Goal: Transaction & Acquisition: Purchase product/service

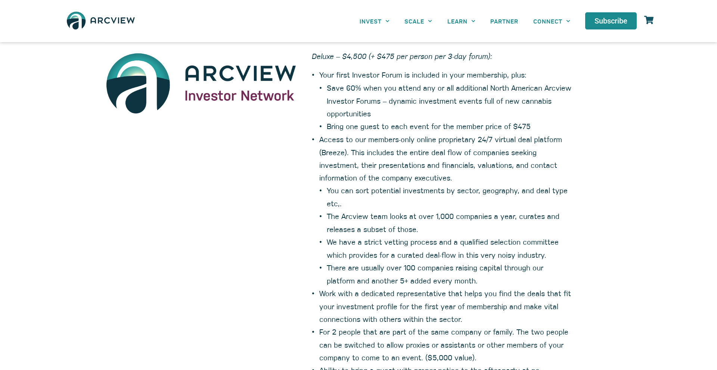
scroll to position [65, 0]
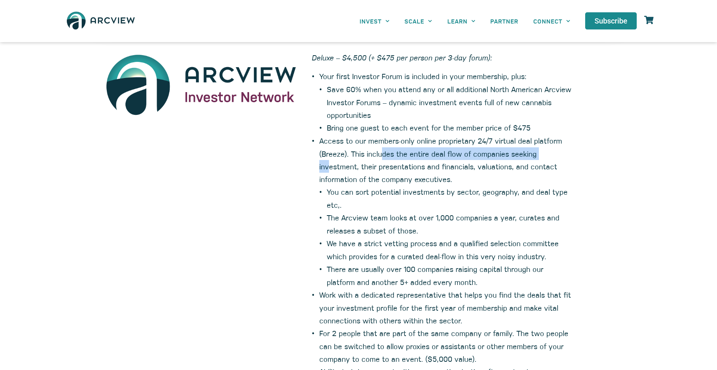
drag, startPoint x: 330, startPoint y: 179, endPoint x: 383, endPoint y: 153, distance: 59.1
click at [386, 156] on li "Access to our members-only online proprietary 24/7 virtual deal platform (Breez…" at bounding box center [446, 211] width 254 height 154
click at [385, 161] on li "Access to our members-only online proprietary 24/7 virtual deal platform (Breez…" at bounding box center [446, 211] width 254 height 154
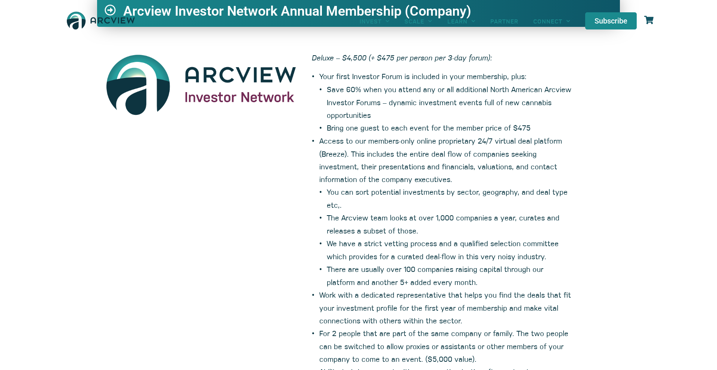
scroll to position [0, 0]
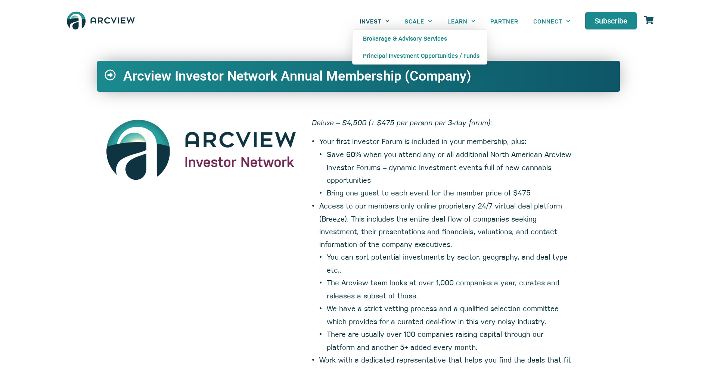
click at [385, 23] on span "Menu" at bounding box center [386, 21] width 8 height 12
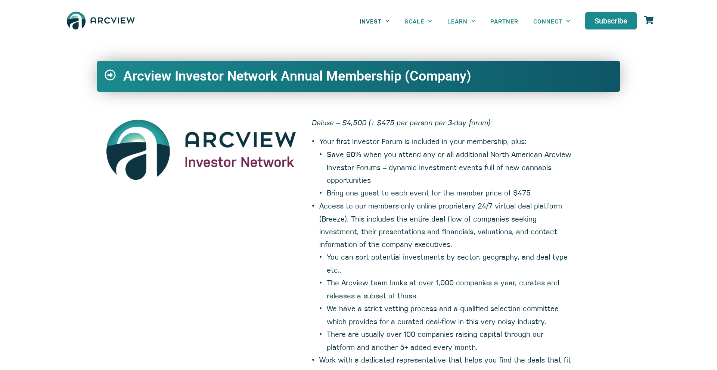
click at [382, 22] on span "Menu" at bounding box center [386, 21] width 8 height 12
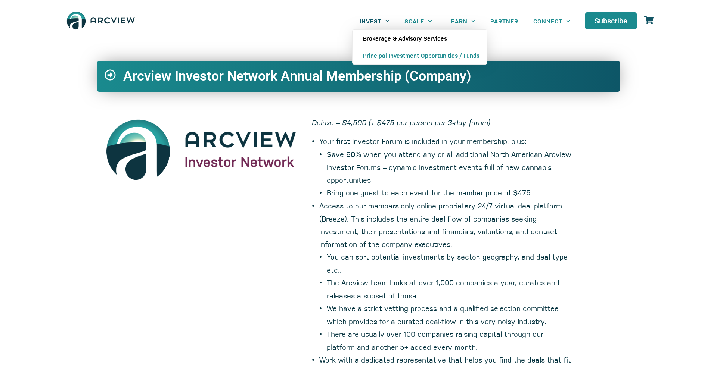
click at [396, 37] on link "Brokerage & Advisory Services" at bounding box center [419, 38] width 134 height 17
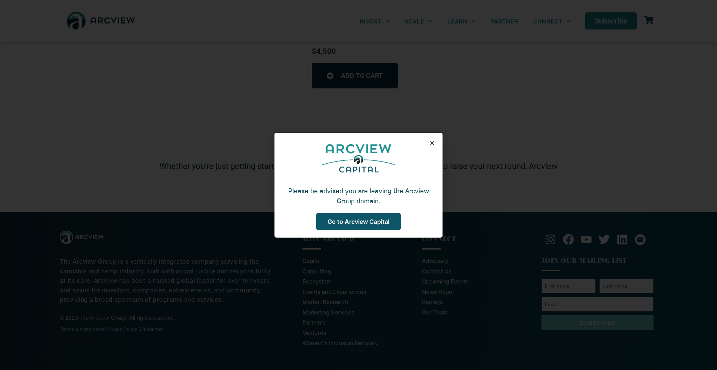
scroll to position [427, 0]
click at [367, 221] on span "Go to Arcview Capital" at bounding box center [358, 222] width 62 height 6
click at [429, 136] on div "Please be advised you are leaving the Arcview Group domain. Go to Arcview Capit…" at bounding box center [358, 185] width 168 height 105
click at [434, 141] on icon "Close" at bounding box center [432, 143] width 6 height 6
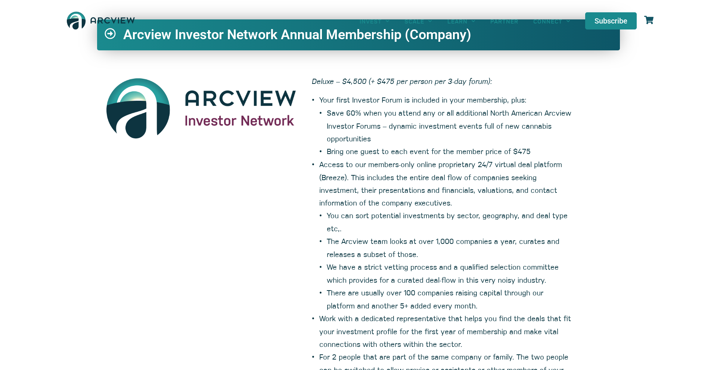
scroll to position [0, 0]
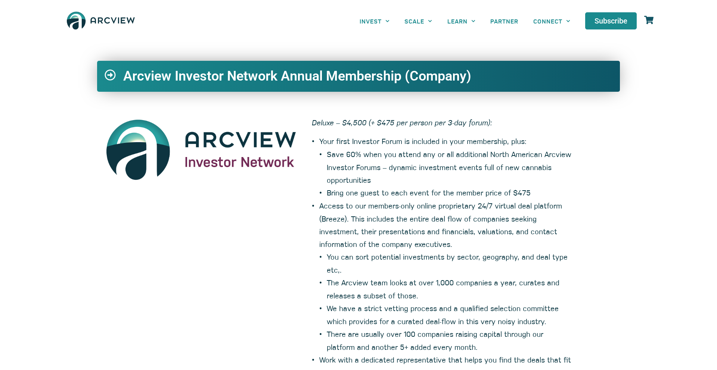
click at [648, 16] on icon at bounding box center [648, 19] width 9 height 9
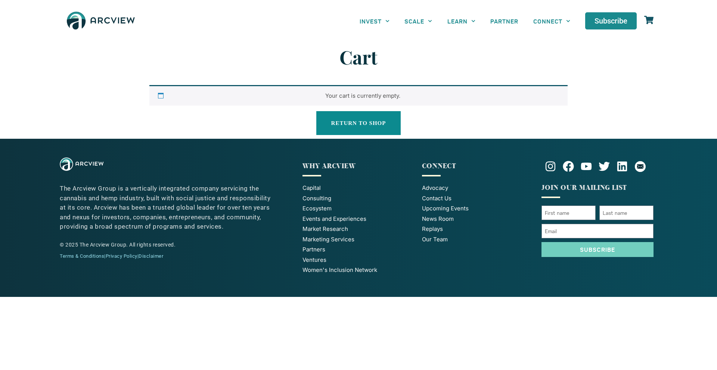
click at [384, 120] on link "Return to shop" at bounding box center [358, 123] width 85 height 24
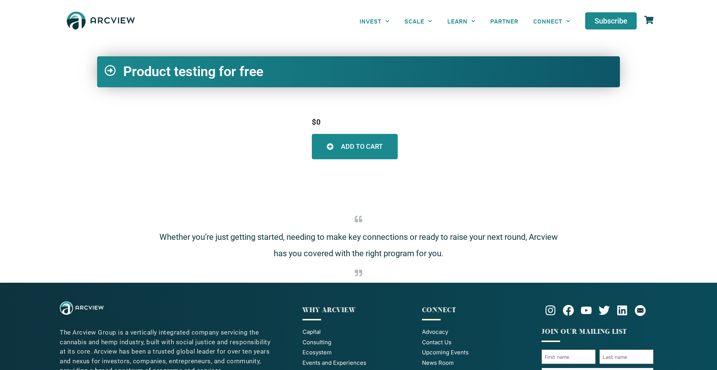
click at [340, 151] on link "ADD TO CART" at bounding box center [355, 146] width 86 height 25
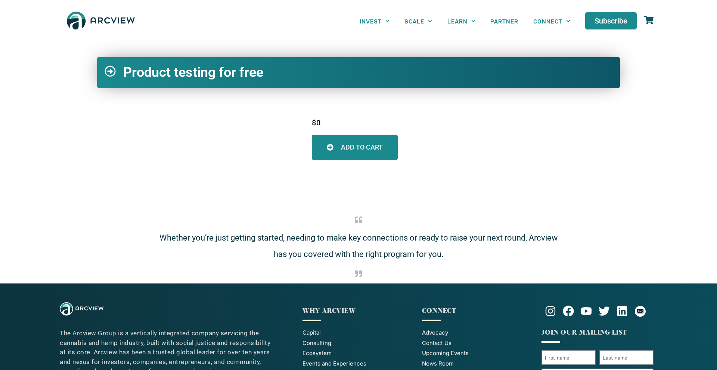
scroll to position [4, 0]
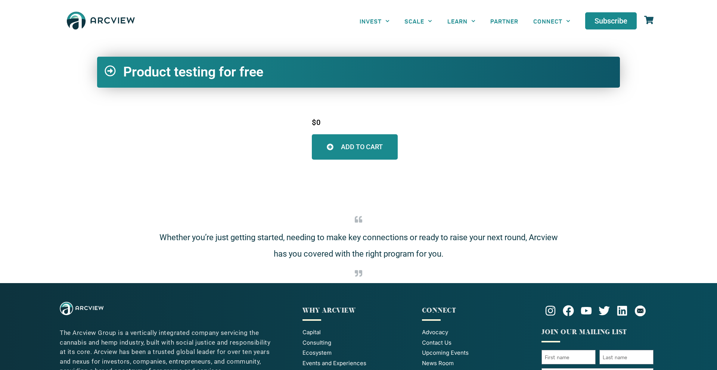
click at [327, 152] on link "ADD TO CART" at bounding box center [355, 146] width 86 height 25
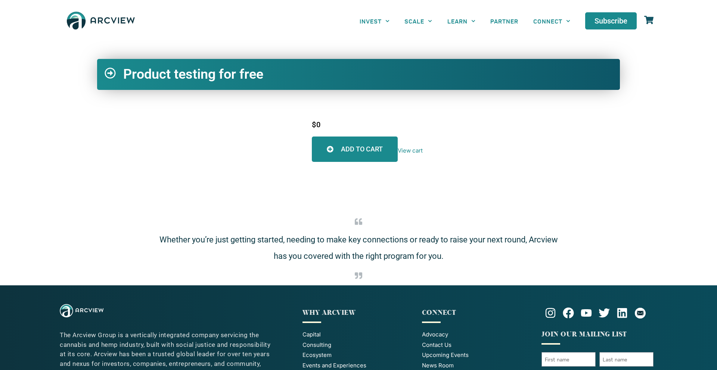
click at [372, 152] on span "ADD TO CART" at bounding box center [362, 149] width 42 height 7
click at [343, 252] on p "Whether you’re just getting started, needing to make key connections or ready t…" at bounding box center [358, 248] width 403 height 33
click at [343, 175] on div "Product testing for free $ 0 ADD TO CART View cart Whether you’re just getting …" at bounding box center [358, 172] width 717 height 227
click at [314, 150] on link "ADD TO CART" at bounding box center [355, 149] width 86 height 25
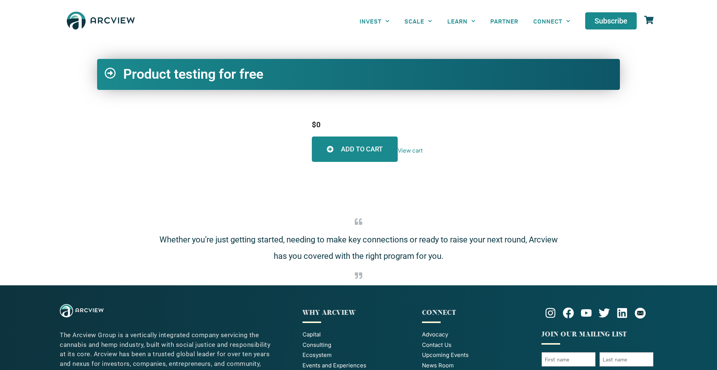
click at [318, 152] on link "ADD TO CART" at bounding box center [355, 149] width 86 height 25
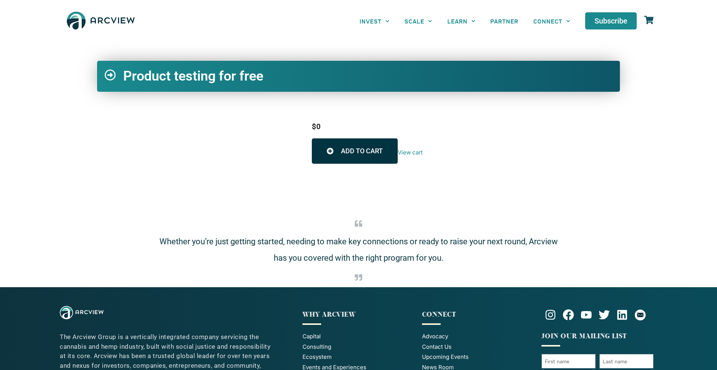
click at [106, 78] on icon at bounding box center [110, 75] width 11 height 11
click at [111, 74] on icon at bounding box center [110, 75] width 11 height 11
click at [116, 78] on div at bounding box center [114, 76] width 19 height 14
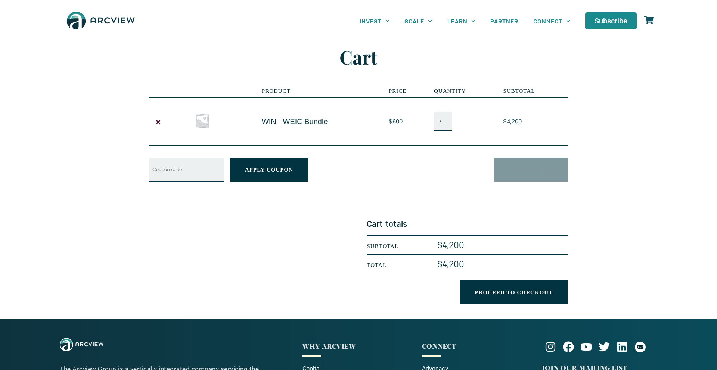
click at [170, 123] on td "×" at bounding box center [163, 121] width 29 height 48
click at [168, 122] on td "×" at bounding box center [163, 121] width 29 height 48
click at [160, 121] on link "×" at bounding box center [158, 122] width 9 height 9
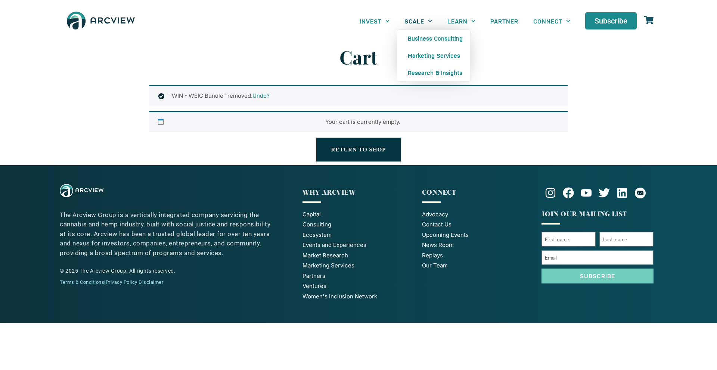
click at [434, 14] on link "SCALE" at bounding box center [418, 21] width 43 height 17
